Goal: Transaction & Acquisition: Download file/media

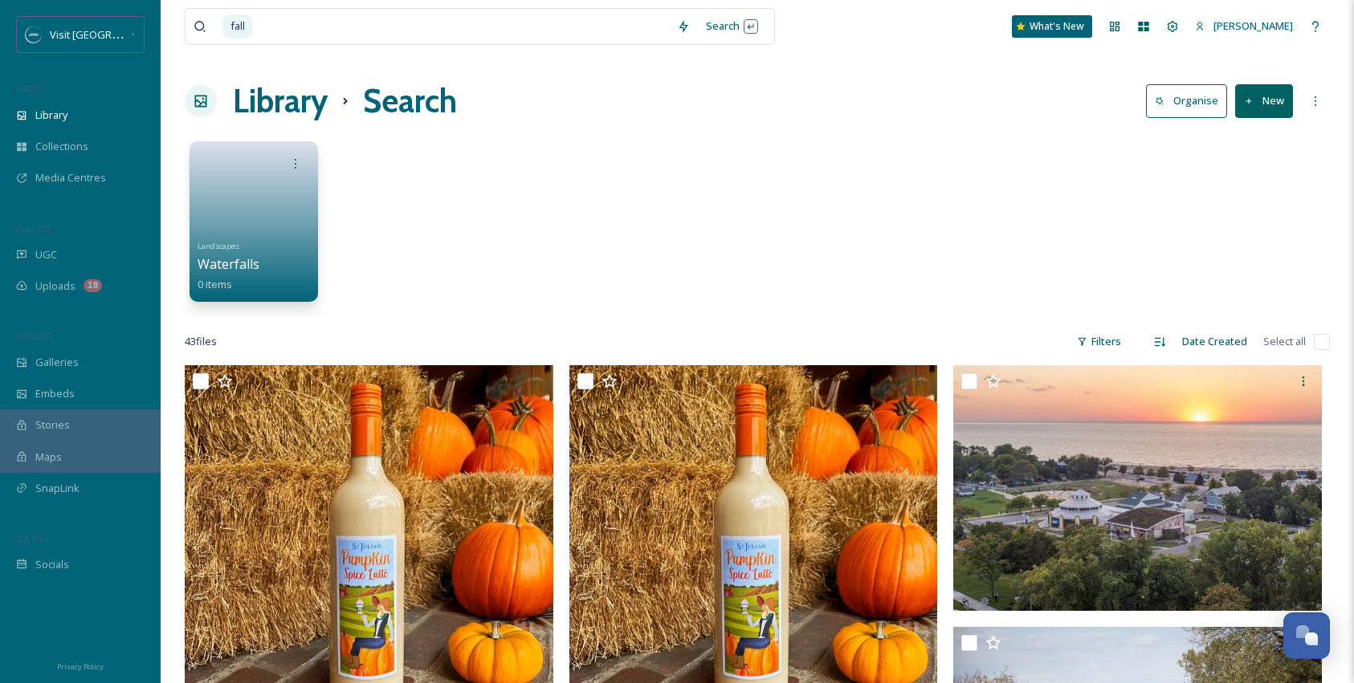
scroll to position [4687, 0]
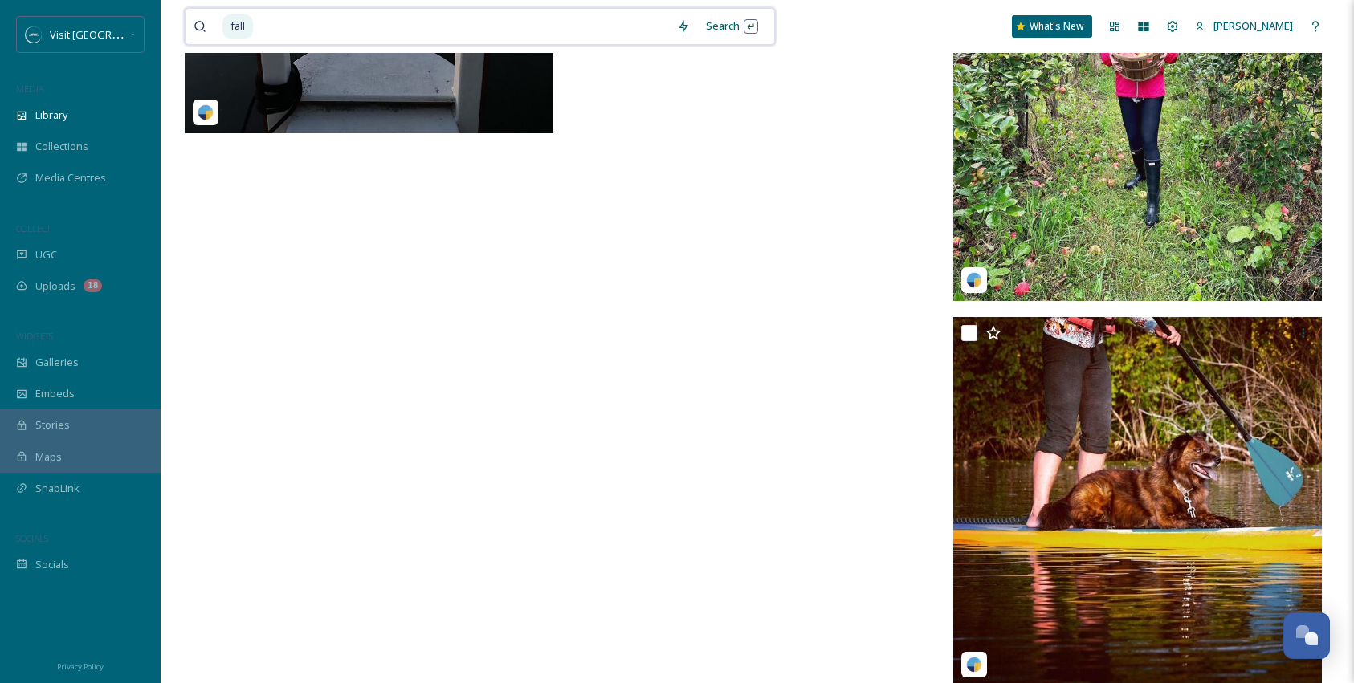
click at [332, 23] on input at bounding box center [462, 26] width 414 height 35
type input "f"
type input "outdoor"
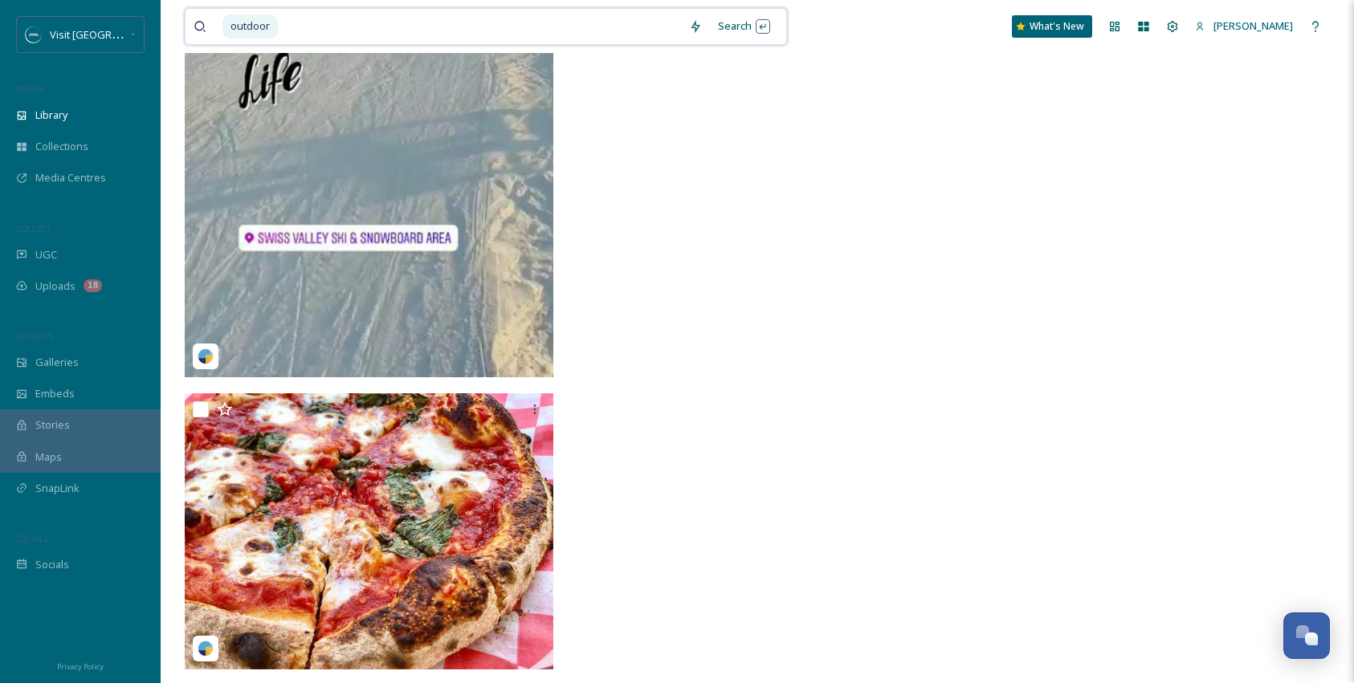
scroll to position [16471, 0]
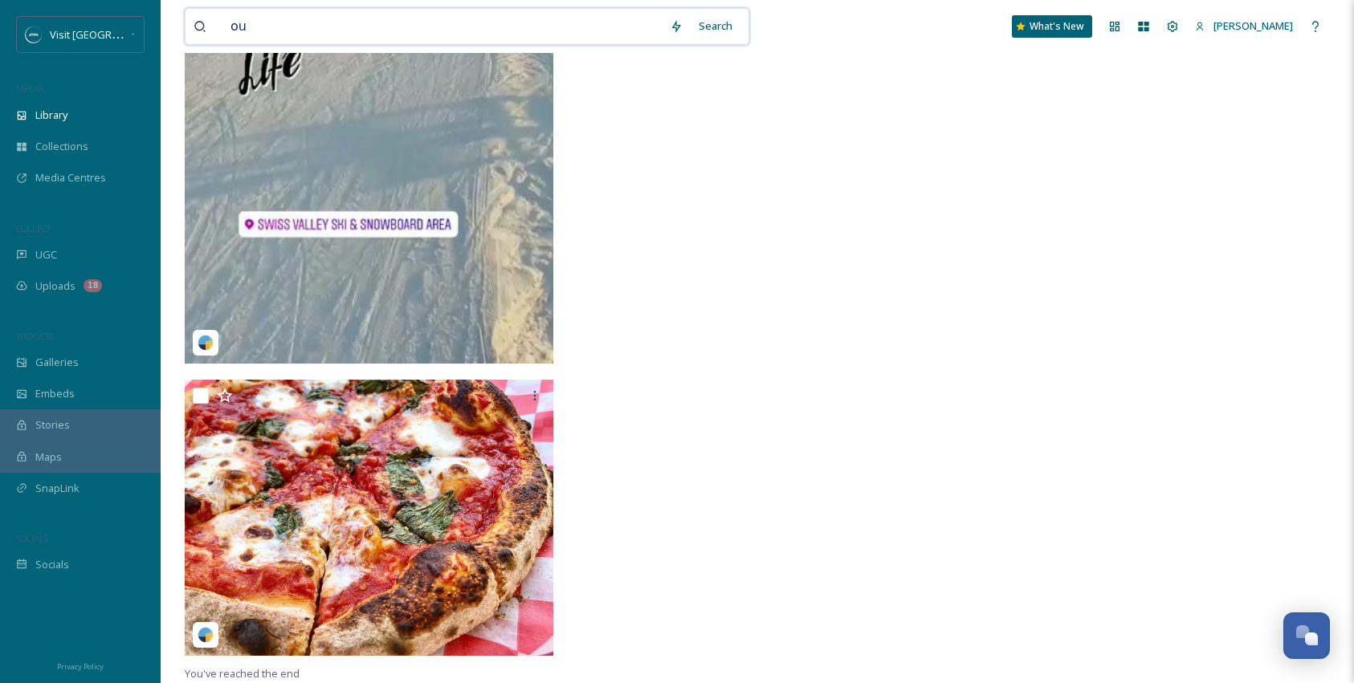
type input "o"
type input "paddleboarding"
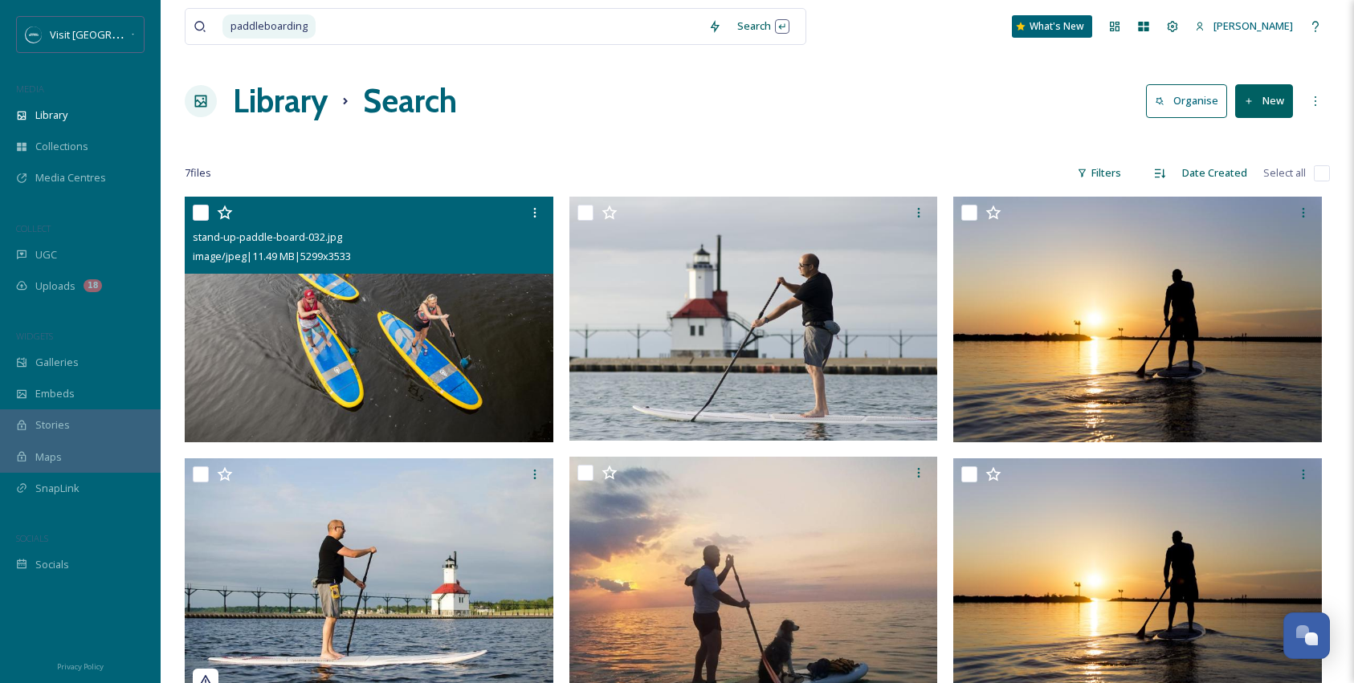
click at [339, 362] on img at bounding box center [369, 320] width 369 height 246
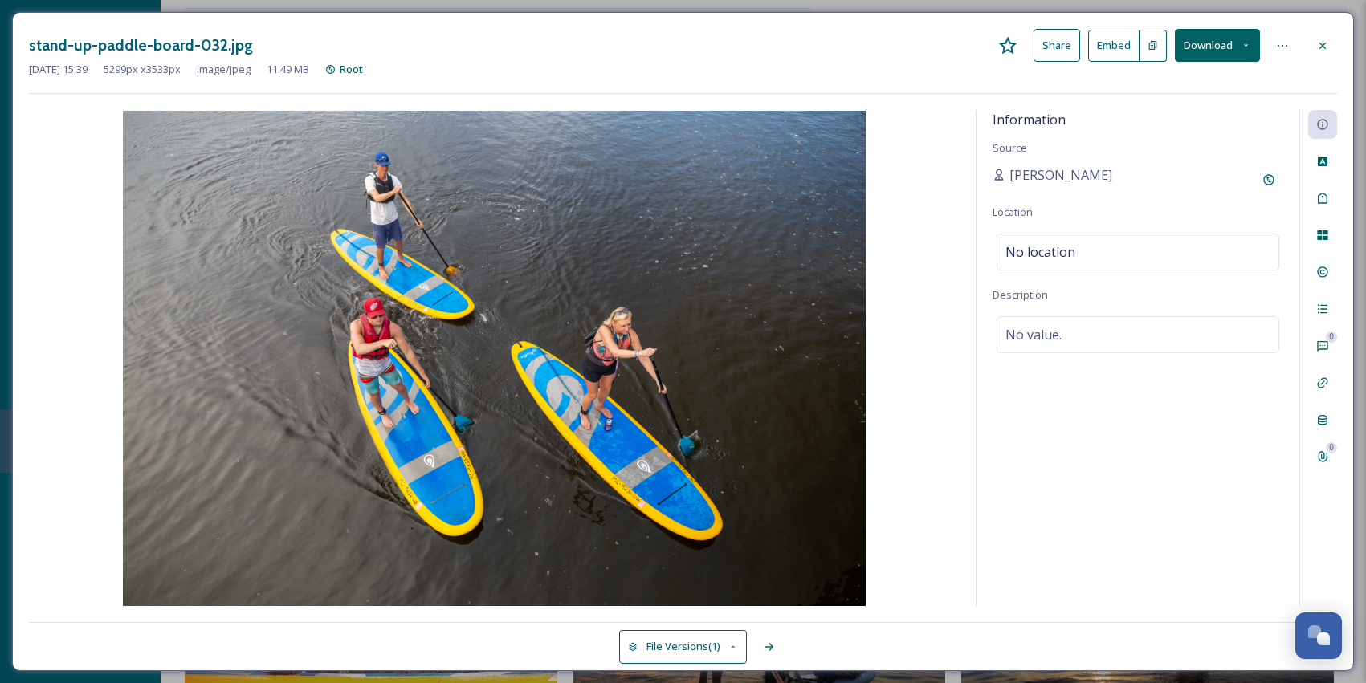
click at [1203, 43] on button "Download" at bounding box center [1217, 45] width 85 height 33
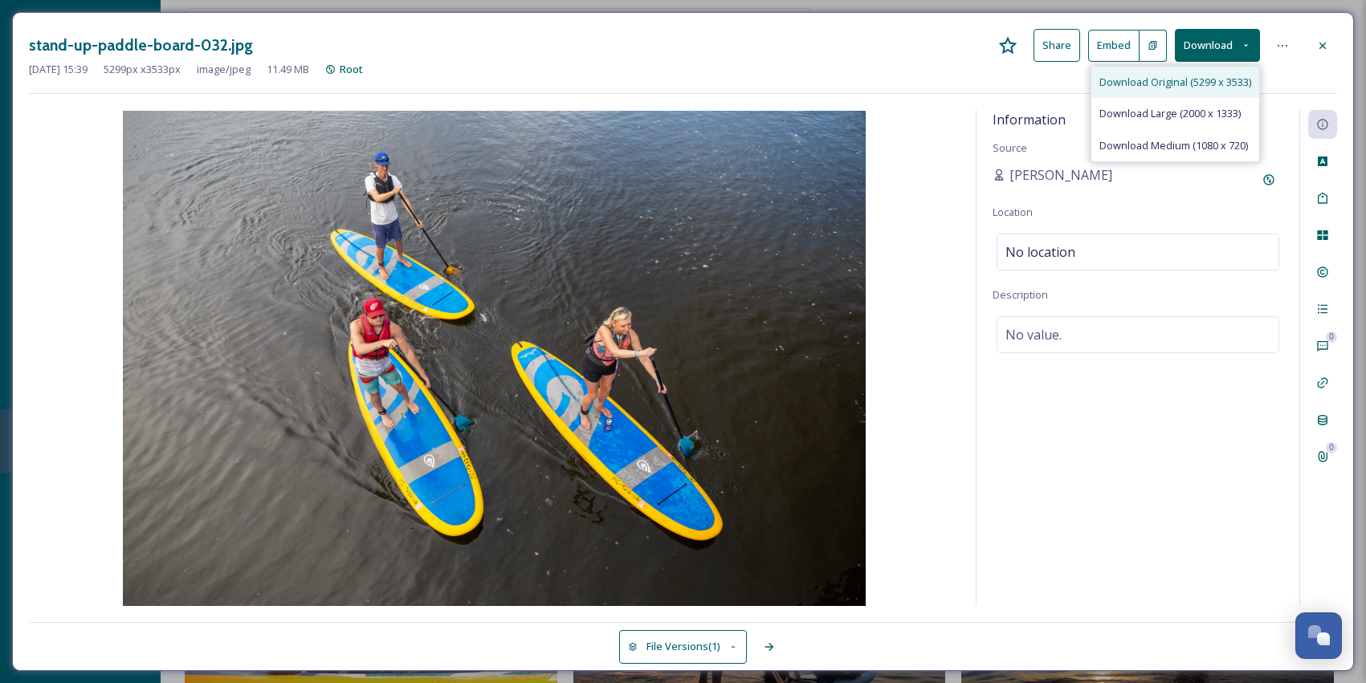
click at [1120, 95] on div "Download Original (5299 x 3533)" at bounding box center [1175, 82] width 168 height 31
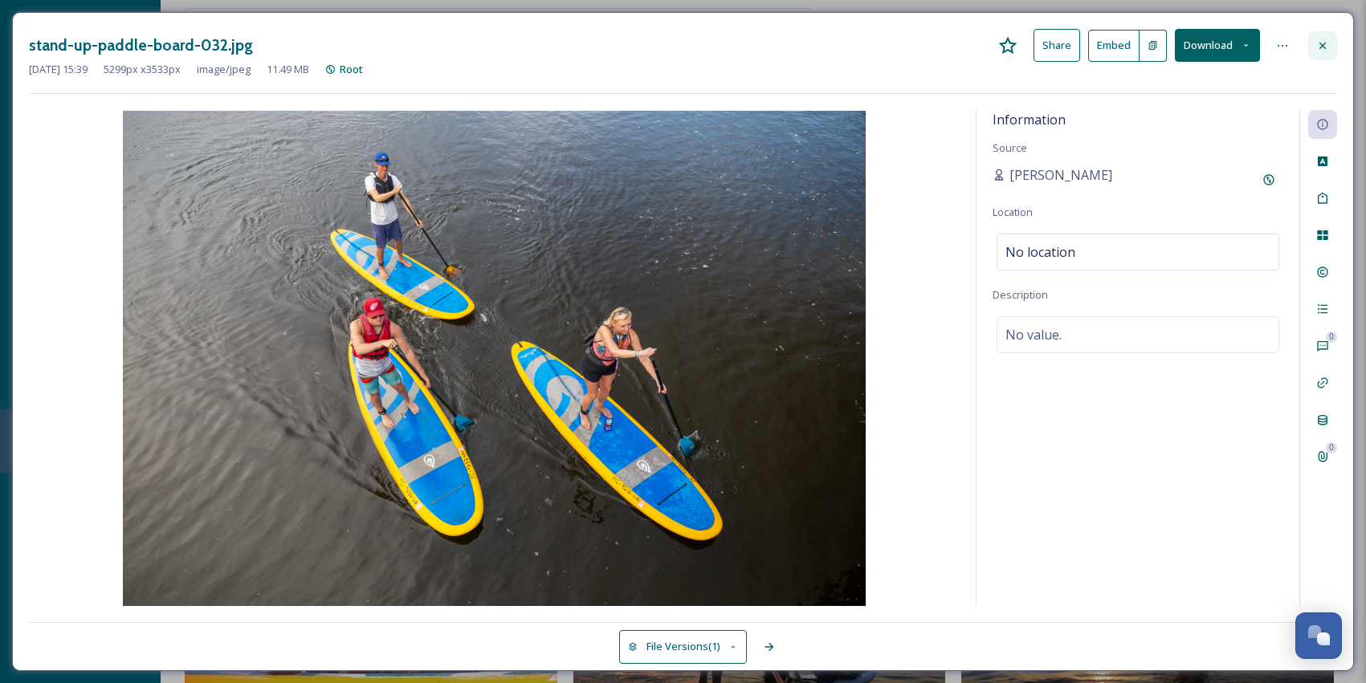
click at [1329, 43] on div at bounding box center [1322, 45] width 29 height 29
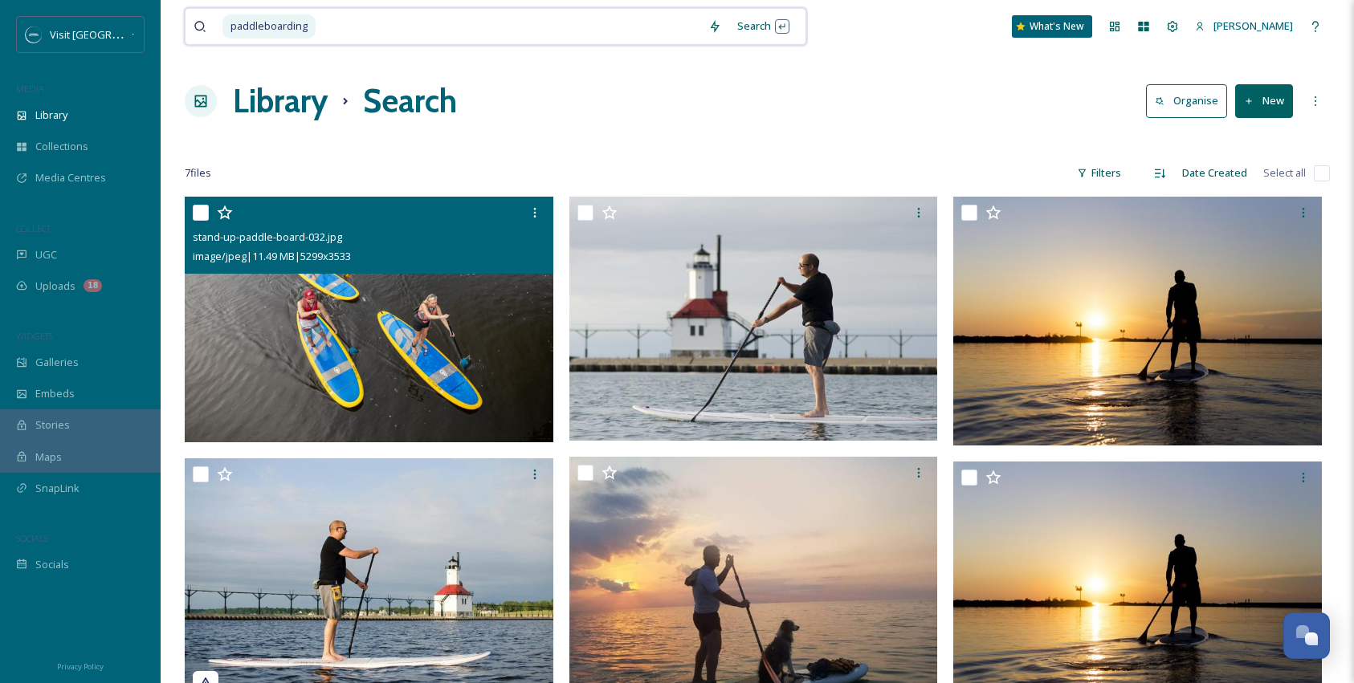
click at [325, 22] on input at bounding box center [508, 26] width 383 height 35
type input "p"
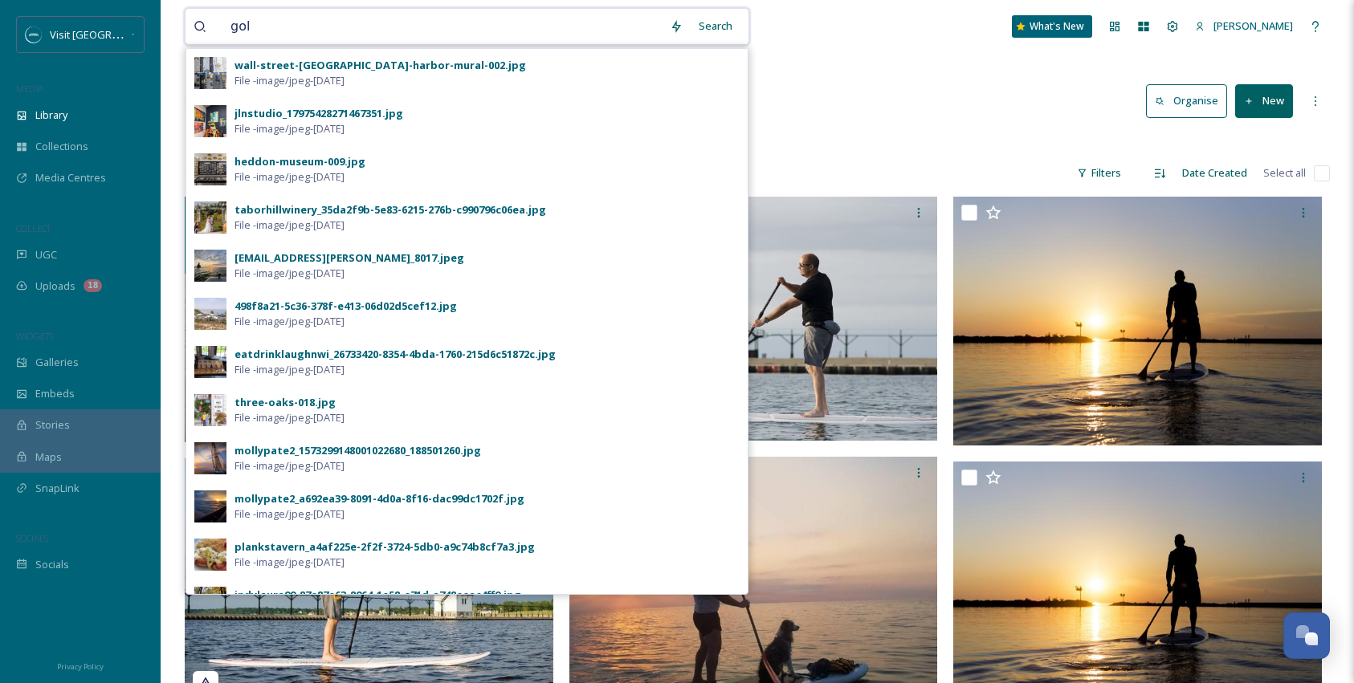
type input "golf"
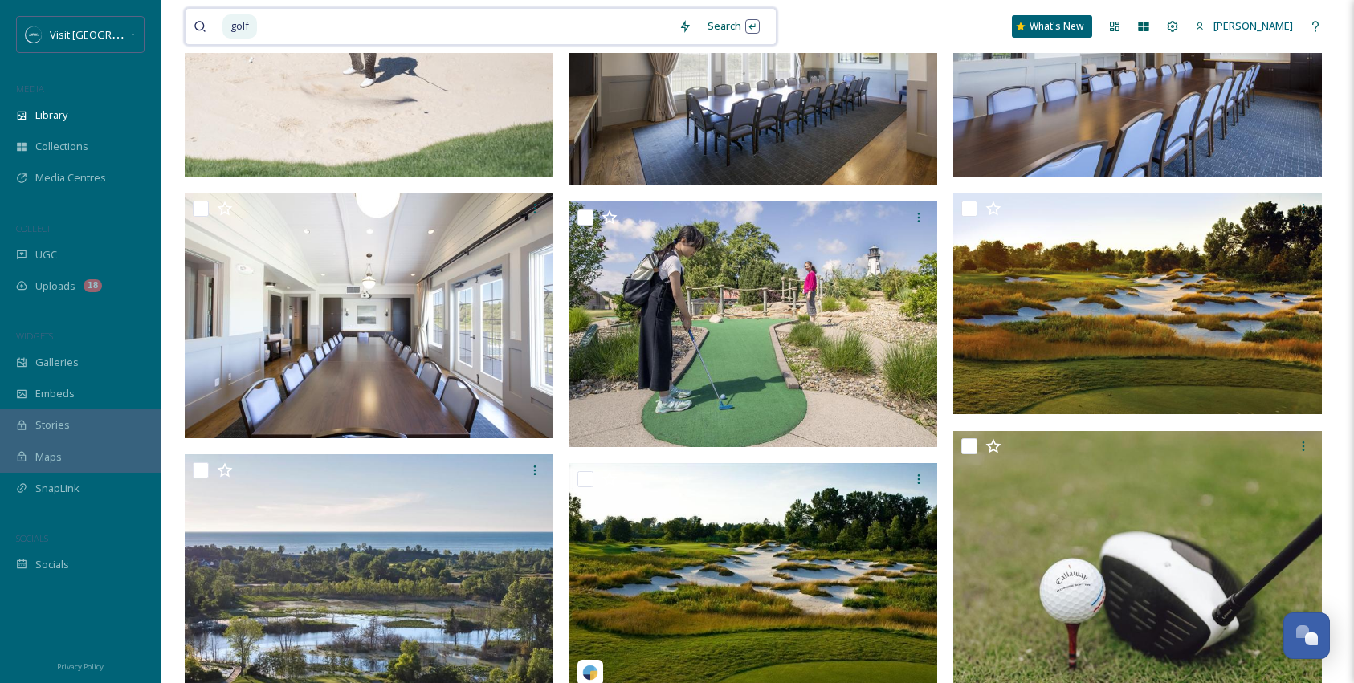
scroll to position [316, 0]
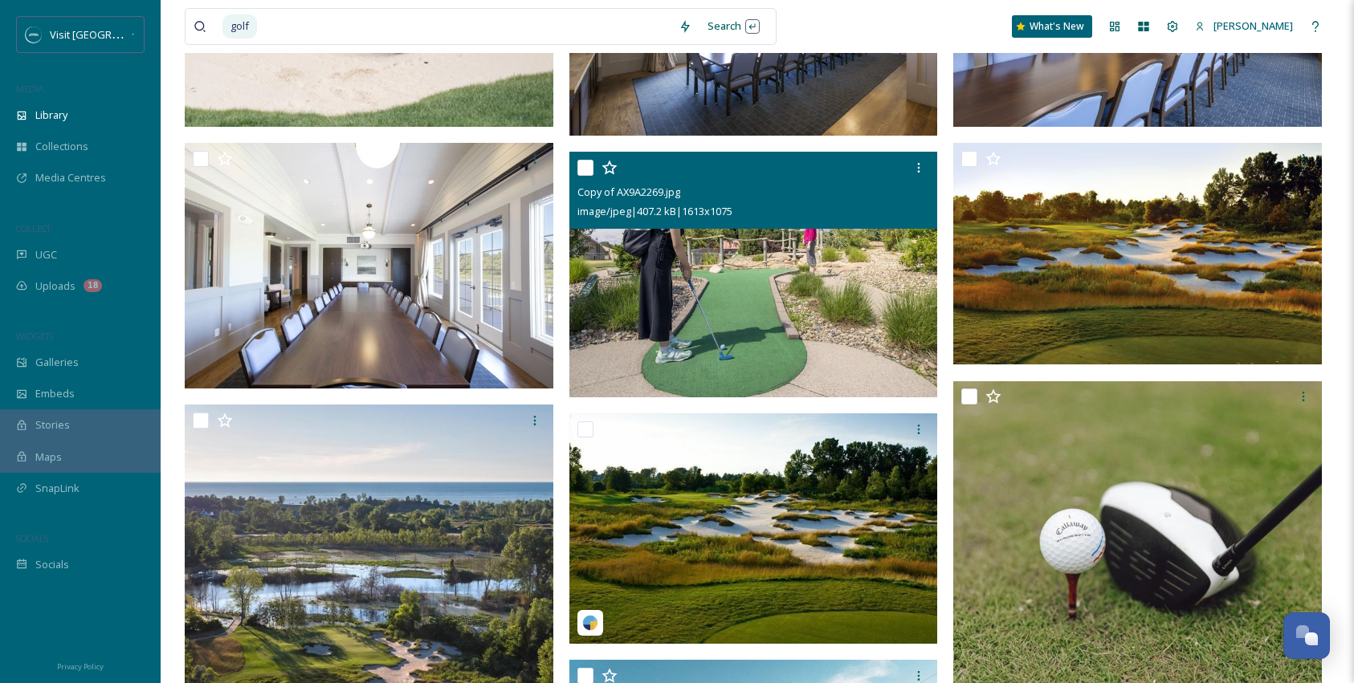
click at [644, 287] on img at bounding box center [753, 275] width 369 height 246
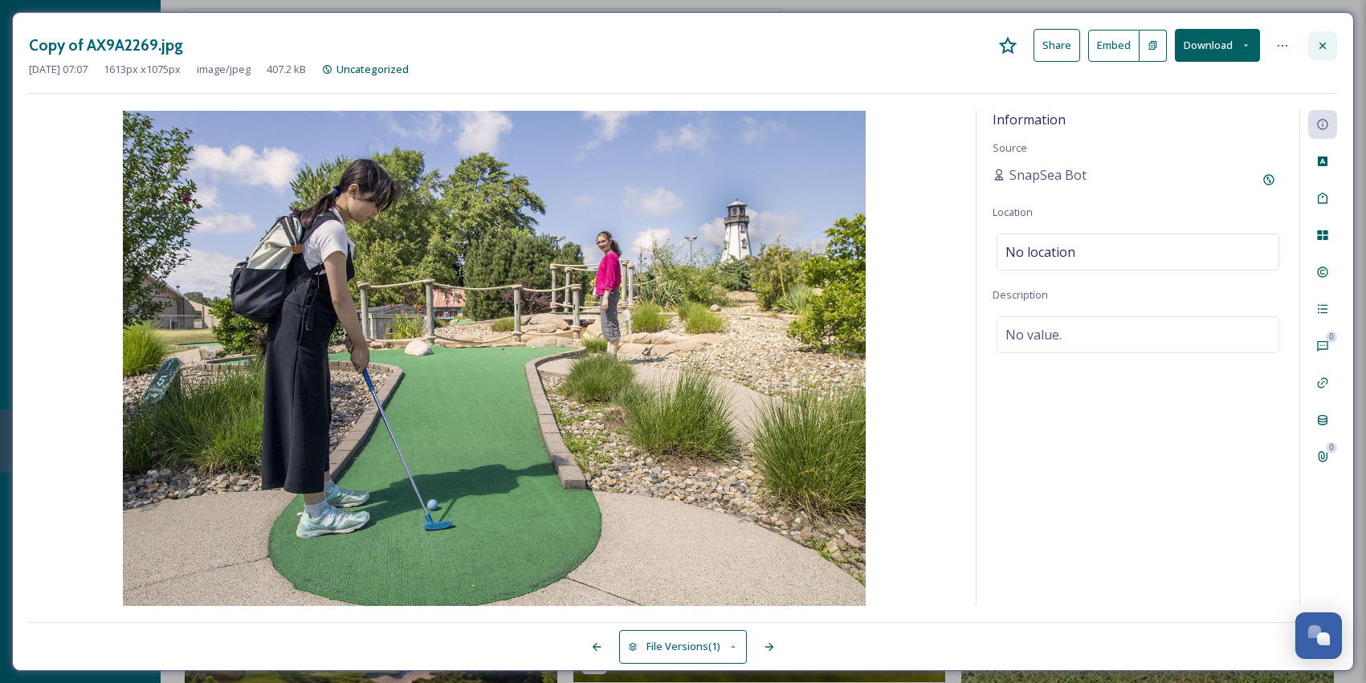
click at [1321, 39] on icon at bounding box center [1322, 45] width 13 height 13
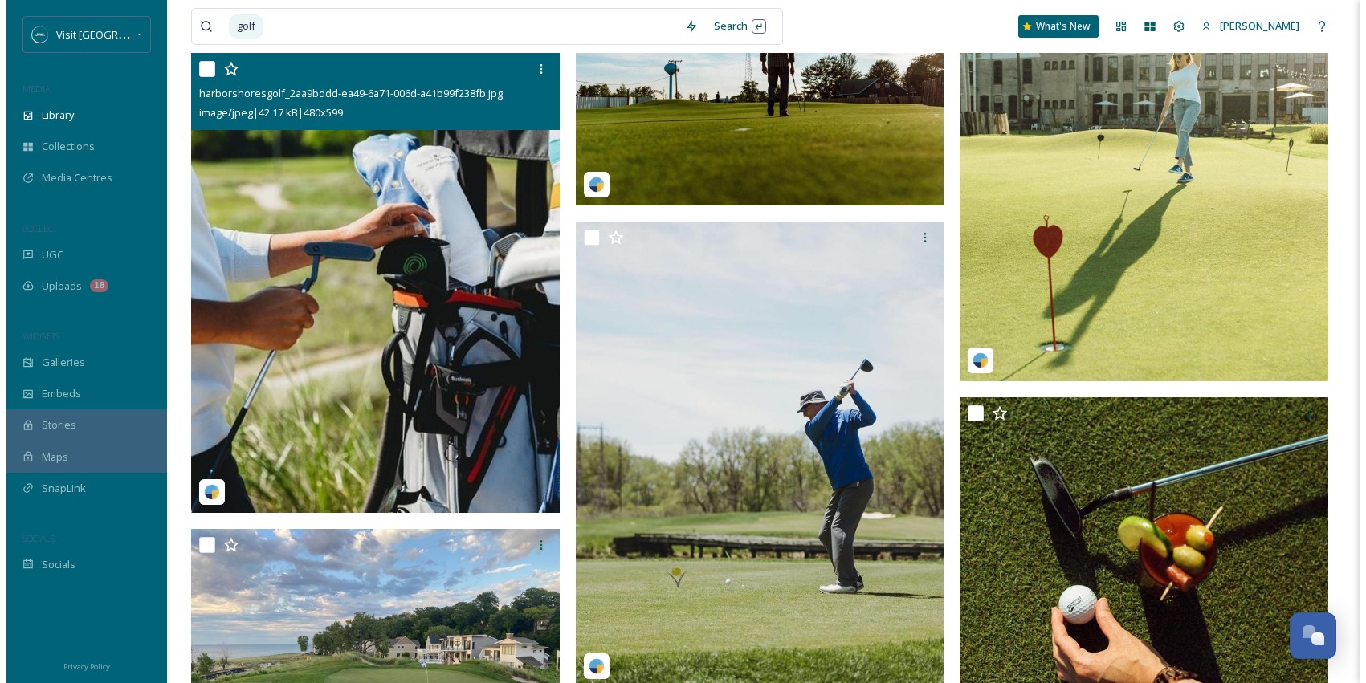
scroll to position [1053, 0]
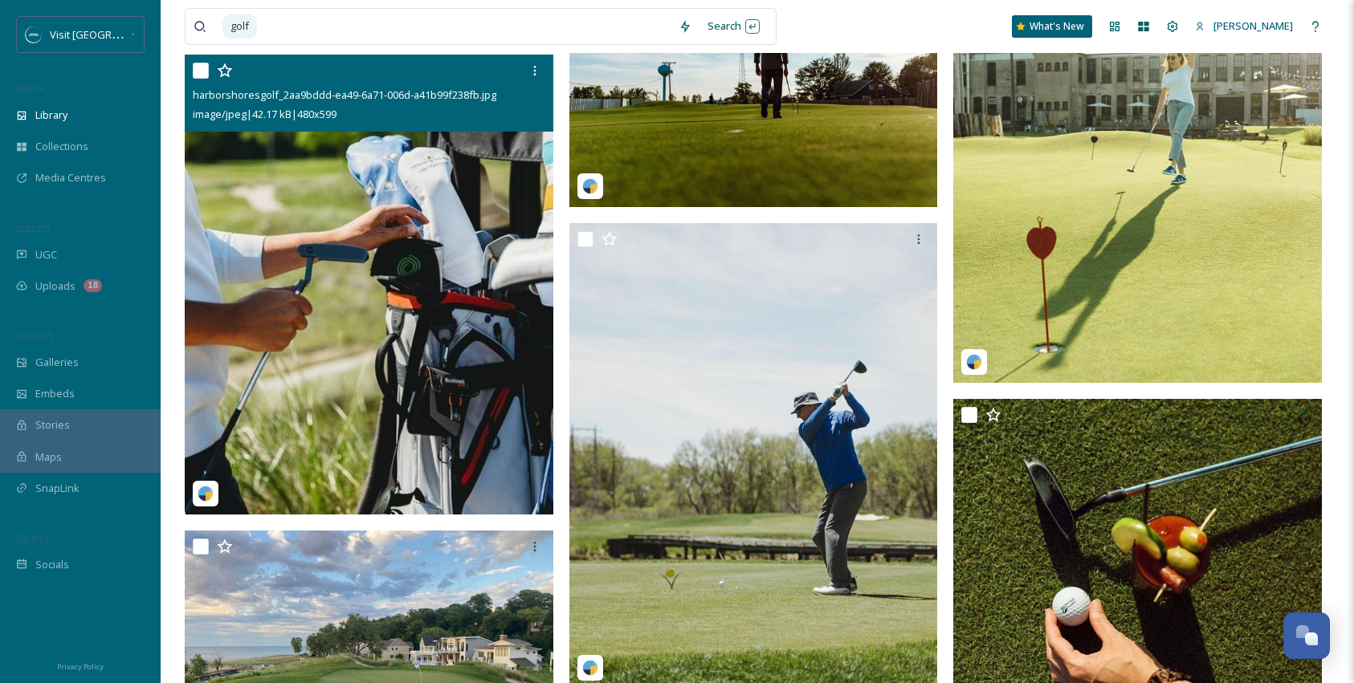
click at [492, 205] on img at bounding box center [369, 285] width 369 height 460
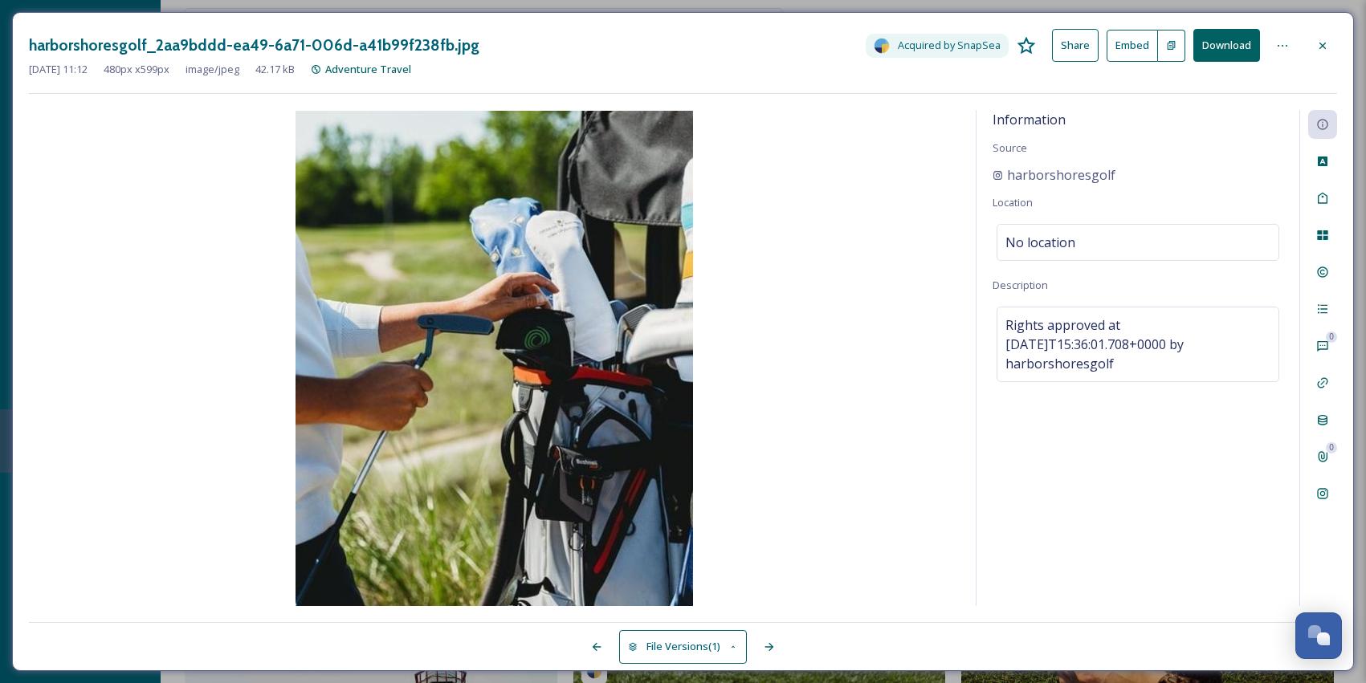
click at [1250, 39] on button "Download" at bounding box center [1226, 45] width 67 height 33
